Goal: Find specific fact: Find specific fact

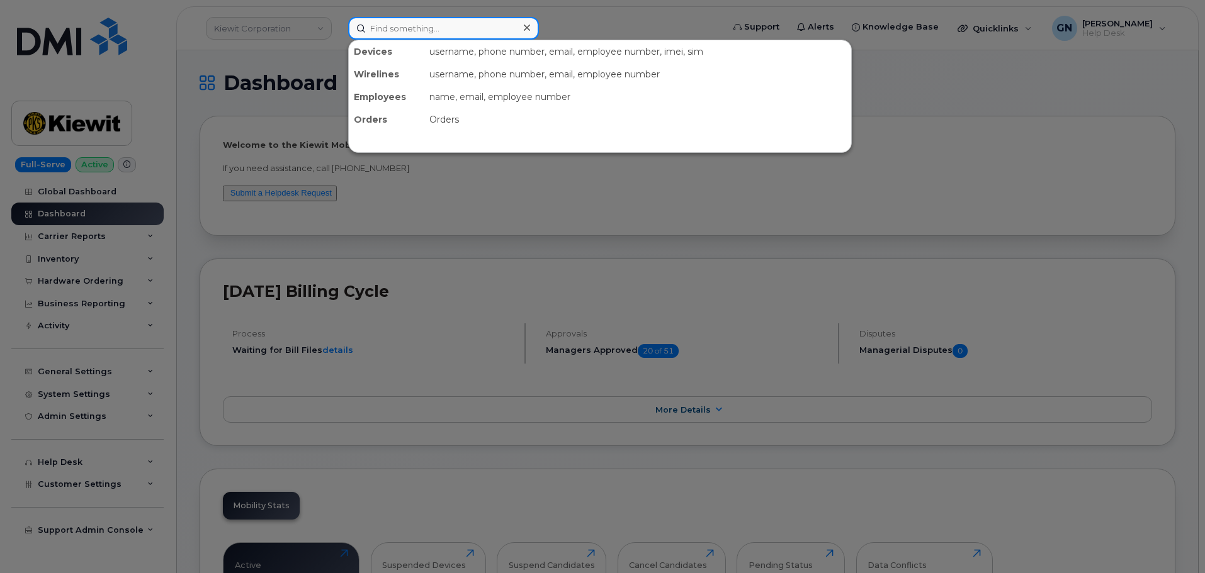
click at [442, 37] on input at bounding box center [443, 28] width 191 height 23
paste input "7744024266"
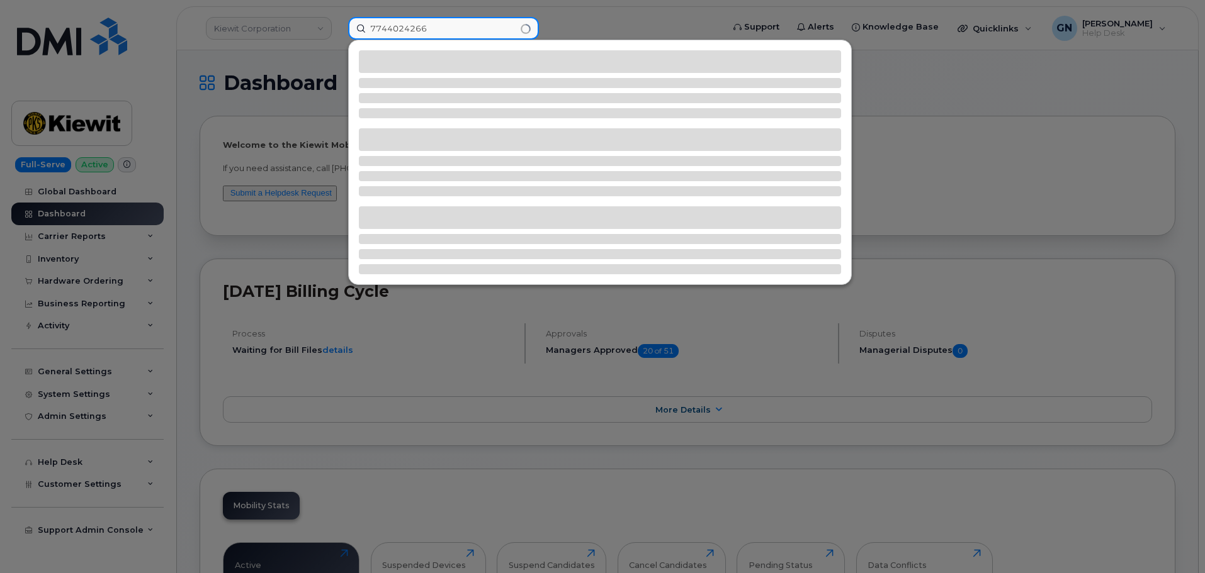
type input "7744024266"
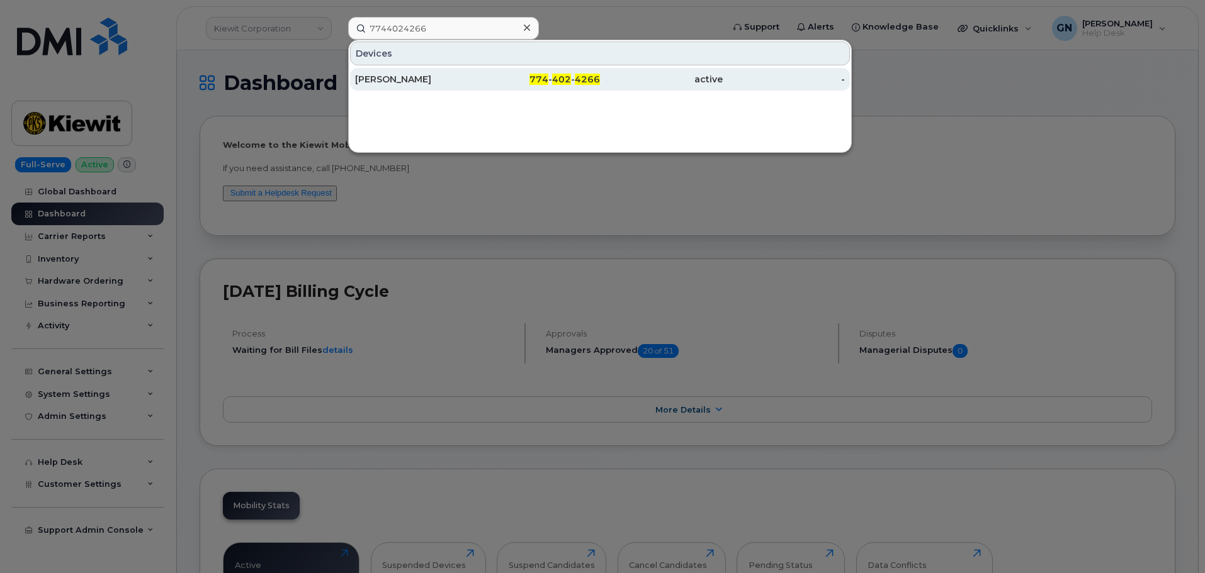
click at [468, 76] on div "EDWARD DUFAULT" at bounding box center [416, 79] width 123 height 13
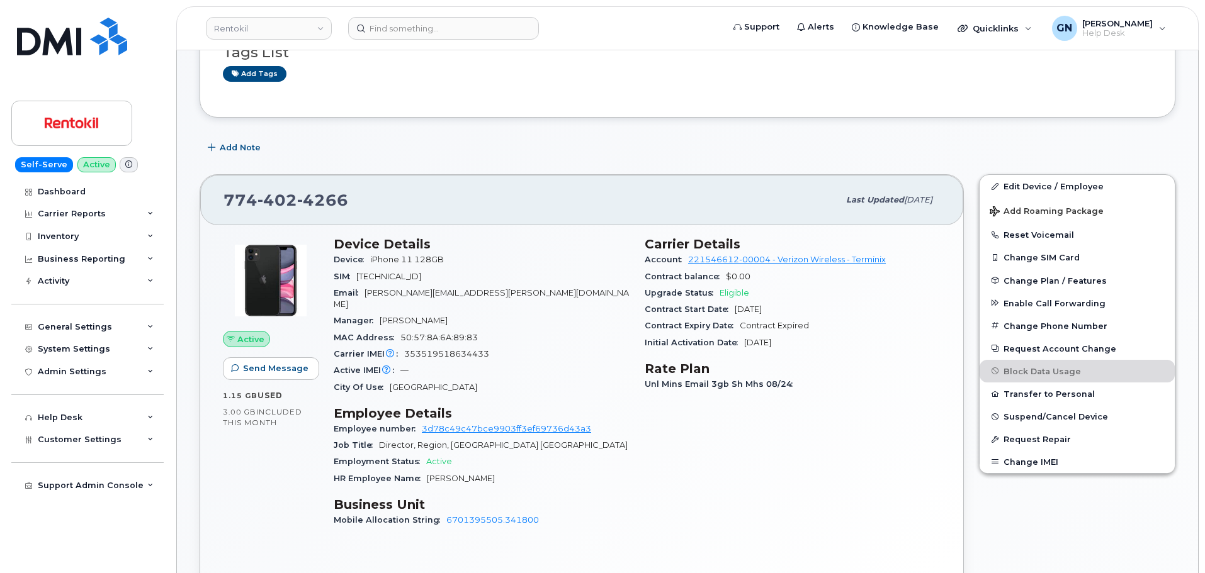
scroll to position [252, 0]
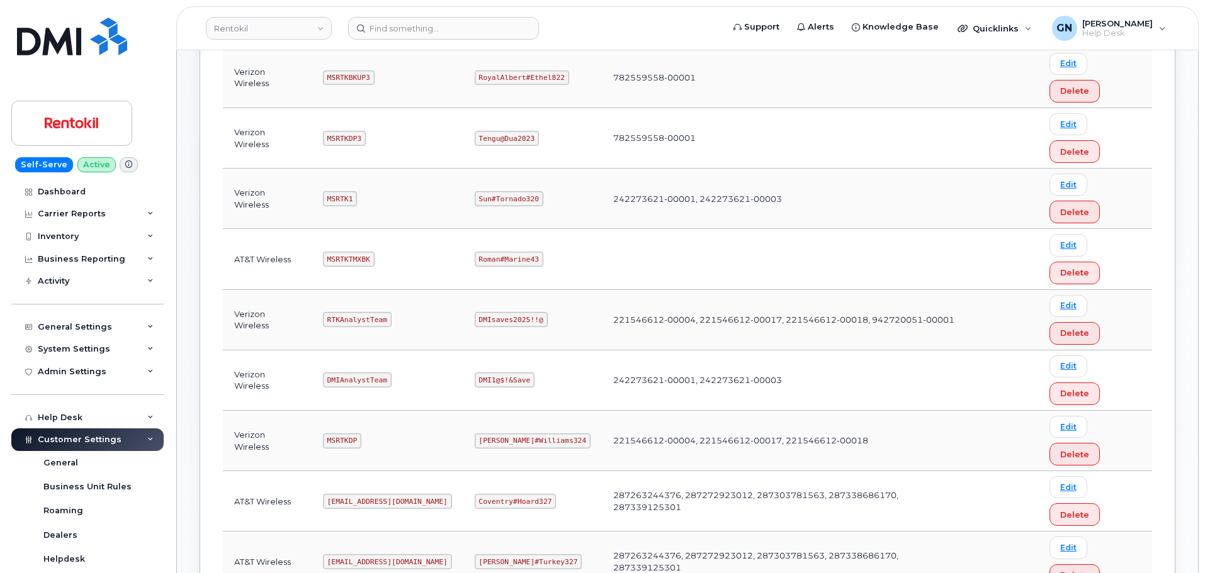
scroll to position [315, 0]
copy code "mSRTK2"
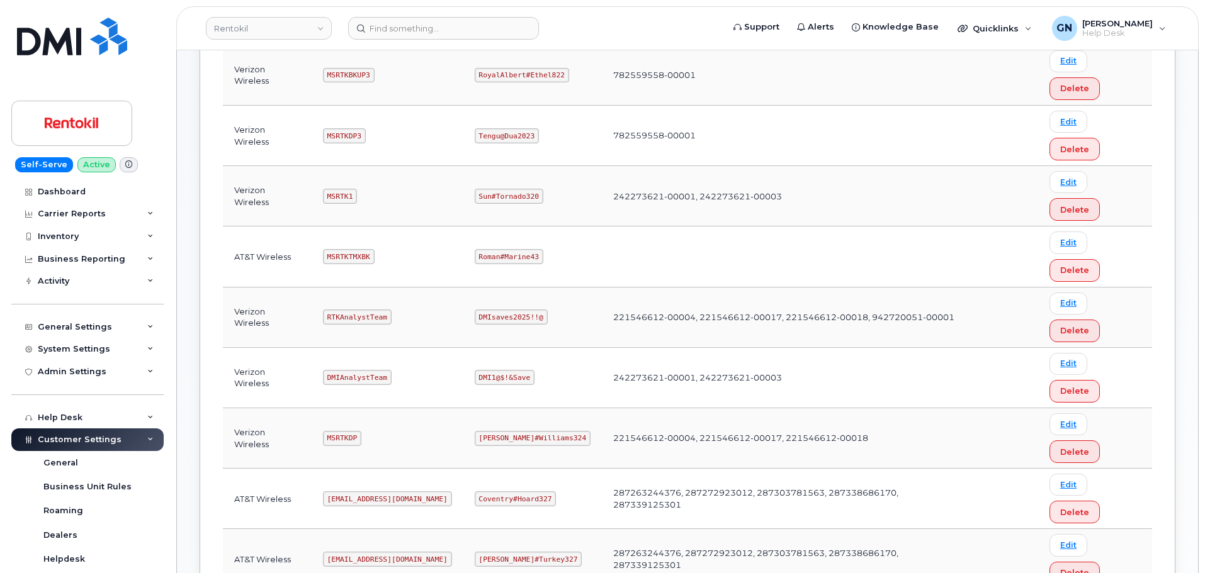
copy code "Maud#Earthquake203"
